Goal: Ask a question

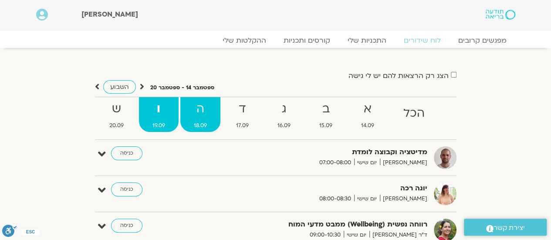
click at [202, 111] on strong "ה" at bounding box center [200, 109] width 40 height 20
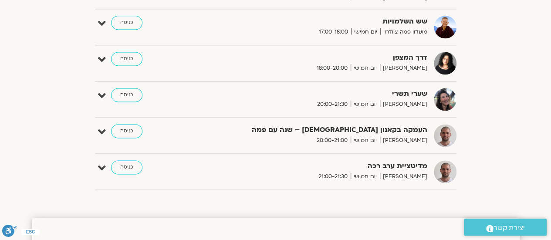
scroll to position [609, 0]
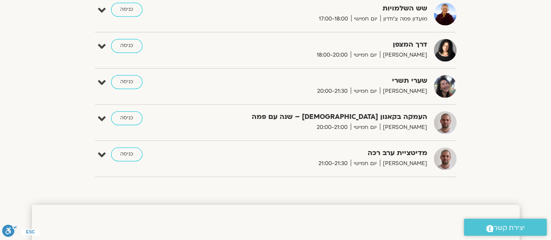
click at [490, 226] on icon at bounding box center [489, 228] width 7 height 7
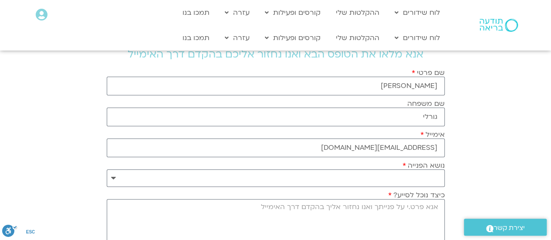
scroll to position [44, 0]
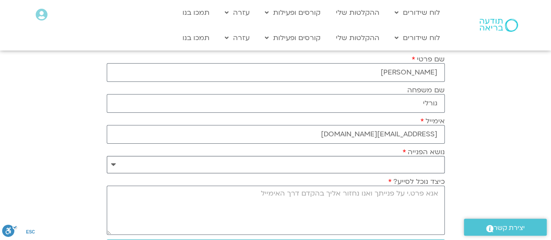
click at [112, 163] on select "**********" at bounding box center [276, 164] width 338 height 17
select select "**********"
click at [107, 156] on select "**********" at bounding box center [276, 164] width 338 height 17
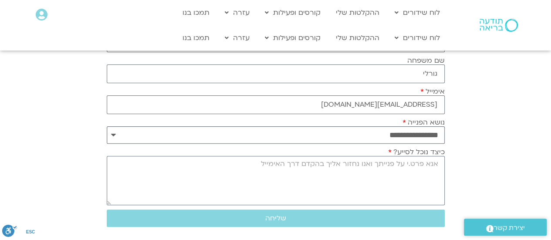
scroll to position [87, 0]
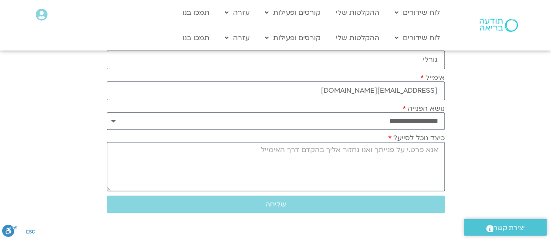
click at [357, 149] on textarea "כיצד נוכל לסייע?" at bounding box center [276, 166] width 338 height 49
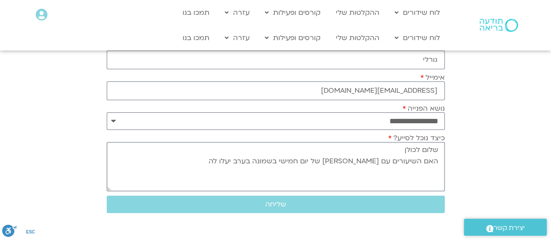
click at [421, 160] on textarea "שלום לכולן האם השיעורים עם [PERSON_NAME] של יום חמישי בשמונה בערב יעלו לה" at bounding box center [276, 166] width 338 height 49
drag, startPoint x: 321, startPoint y: 161, endPoint x: 309, endPoint y: 161, distance: 11.8
click at [309, 161] on textarea "[PERSON_NAME] לכולן האם ההקלטות של השיעורים עם [PERSON_NAME] של יום חמישי בשמונ…" at bounding box center [276, 166] width 338 height 49
click at [214, 161] on textarea "שלום לכולן האם ההקלטות של השיעורים עם [PERSON_NAME] ביום חמישי בשמונה בערב יעלו…" at bounding box center [276, 166] width 338 height 49
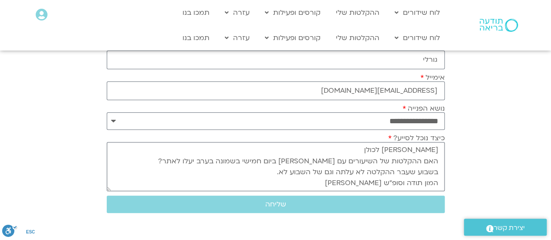
scroll to position [11, 0]
type textarea "[PERSON_NAME] לכולן האם ההקלטות של השיעורים עם [PERSON_NAME] ביום חמישי בשמונה …"
click at [283, 202] on span "שליחה" at bounding box center [275, 204] width 21 height 8
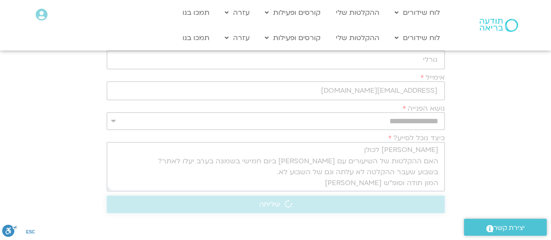
scroll to position [0, 0]
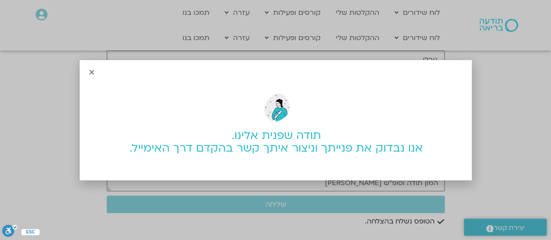
click at [510, 155] on div "תודה שפנית אלינו. אנו נבדוק את פנייתך וניצור איתך קשר בהקדם דרך האימייל." at bounding box center [275, 120] width 551 height 240
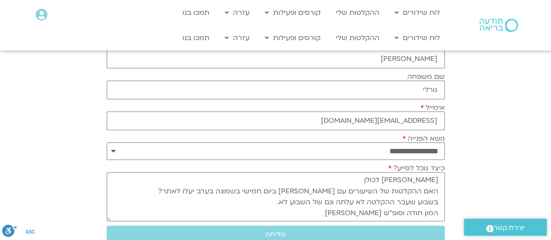
scroll to position [44, 0]
